Goal: Transaction & Acquisition: Purchase product/service

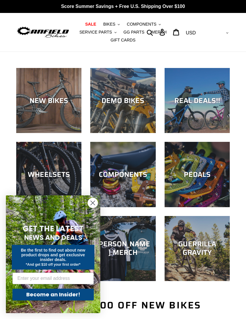
click at [95, 202] on circle "Close dialog" at bounding box center [93, 203] width 10 height 10
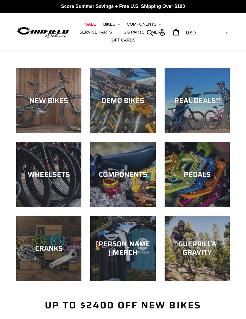
click at [58, 253] on div "CRANKS" at bounding box center [48, 248] width 65 height 9
click at [145, 23] on span "COMPONENTS" at bounding box center [141, 24] width 29 height 5
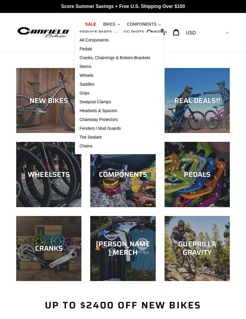
click at [53, 49] on div at bounding box center [42, 32] width 53 height 39
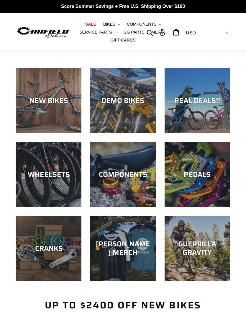
click at [99, 34] on span "SERVICE PARTS" at bounding box center [95, 32] width 32 height 5
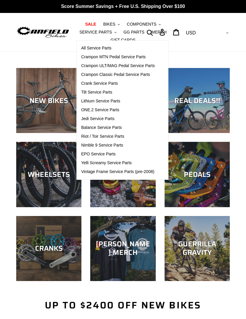
click at [105, 94] on span "Tilt Service Parts" at bounding box center [96, 92] width 31 height 5
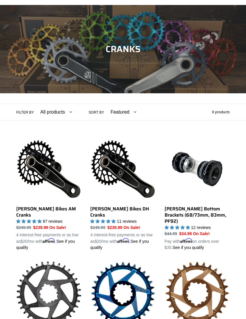
scroll to position [46, 0]
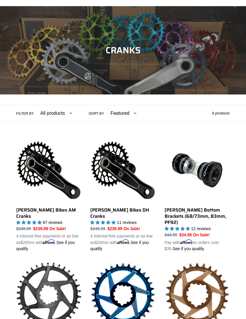
click at [54, 182] on link "Canfield Bikes AM Cranks" at bounding box center [48, 195] width 65 height 114
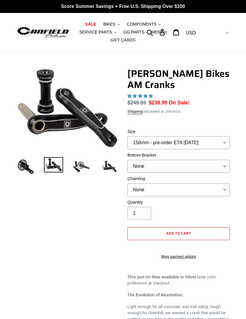
select select "highest-rating"
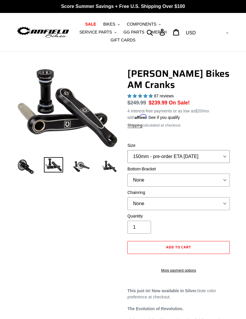
click at [221, 156] on select "150mm - pre-order ETA 9/30/25 155mm - pre-order ETA 9/30/25 160mm - pre-order E…" at bounding box center [178, 156] width 102 height 13
select select "165mm - pre-order ETA 9/30/25"
click at [228, 176] on select "None BSA Threaded 68/73mm Press Fit PF92" at bounding box center [178, 180] width 102 height 13
select select "BSA Threaded 68/73mm"
click at [224, 204] on select "None 30t Round (Boost 148) 30t Oval (Boost 148) 32t Round (Boost 148) 32t Oval …" at bounding box center [178, 203] width 102 height 13
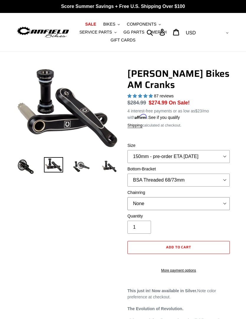
select select "32t Round (Boost 148)"
click at [214, 201] on select "None 30t Round (Boost 148) 30t Oval (Boost 148) 32t Round (Boost 148) 32t Oval …" at bounding box center [178, 203] width 102 height 13
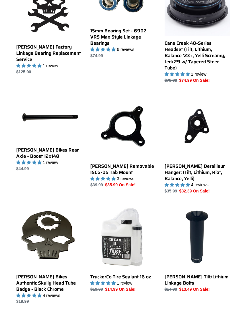
scroll to position [228, 0]
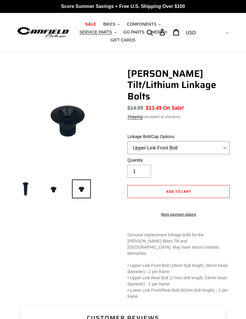
click at [221, 141] on select "Upper Link Front Bolt Upper Link Rear Bolt Lower Link Front/Rear Bolt" at bounding box center [178, 147] width 102 height 13
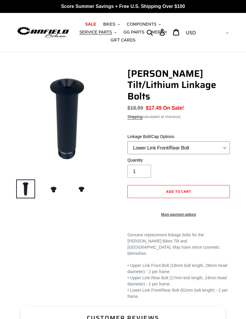
click at [212, 141] on select "Upper Link Front Bolt Upper Link Rear Bolt Lower Link Front/Rear Bolt" at bounding box center [178, 147] width 102 height 13
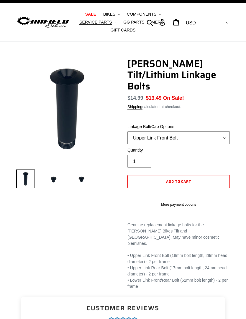
scroll to position [10, 0]
click at [216, 131] on select "Upper Link Front Bolt Upper Link Rear Bolt Lower Link Front/Rear Bolt" at bounding box center [178, 137] width 102 height 13
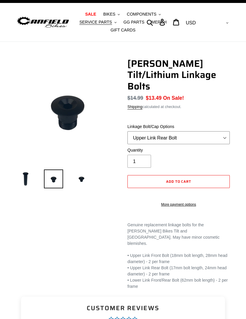
click at [211, 131] on select "Upper Link Front Bolt Upper Link Rear Bolt Lower Link Front/Rear Bolt" at bounding box center [178, 137] width 102 height 13
click at [210, 131] on select "Upper Link Front Bolt Upper Link Rear Bolt Lower Link Front/Rear Bolt" at bounding box center [178, 137] width 102 height 13
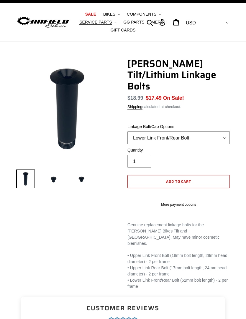
click at [209, 131] on select "Upper Link Front Bolt Upper Link Rear Bolt Lower Link Front/Rear Bolt" at bounding box center [178, 137] width 102 height 13
click at [210, 132] on select "Upper Link Front Bolt Upper Link Rear Bolt Lower Link Front/Rear Bolt" at bounding box center [178, 137] width 102 height 13
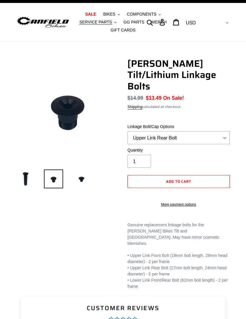
click at [84, 176] on img at bounding box center [81, 179] width 19 height 19
select select "Upper Link Front Bolt"
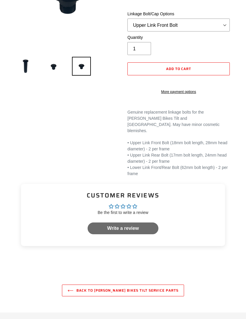
scroll to position [0, 0]
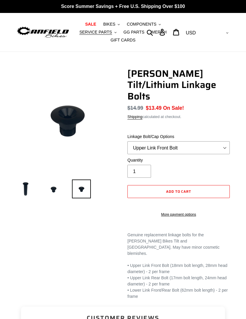
click at [145, 27] on button "COMPONENTS .cls-1{fill:#231f20}" at bounding box center [144, 24] width 40 height 8
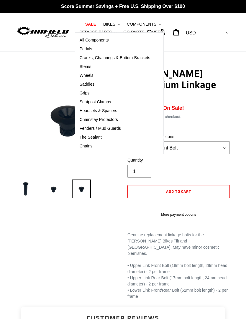
click at [112, 22] on span "BIKES" at bounding box center [109, 24] width 12 height 5
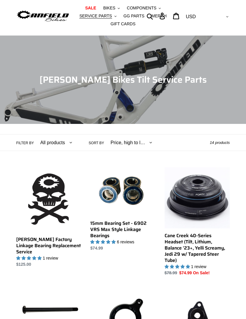
scroll to position [8, 0]
